Goal: Task Accomplishment & Management: Use online tool/utility

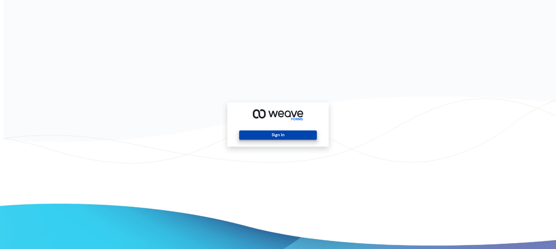
click at [280, 132] on button "Sign In" at bounding box center [277, 134] width 77 height 9
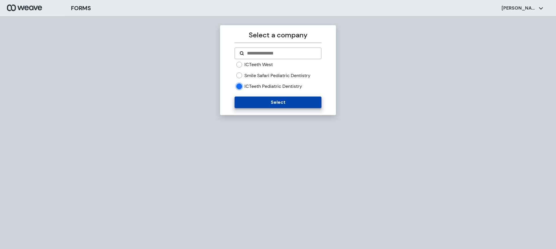
click at [284, 103] on button "Select" at bounding box center [277, 102] width 87 height 12
